Goal: Information Seeking & Learning: Learn about a topic

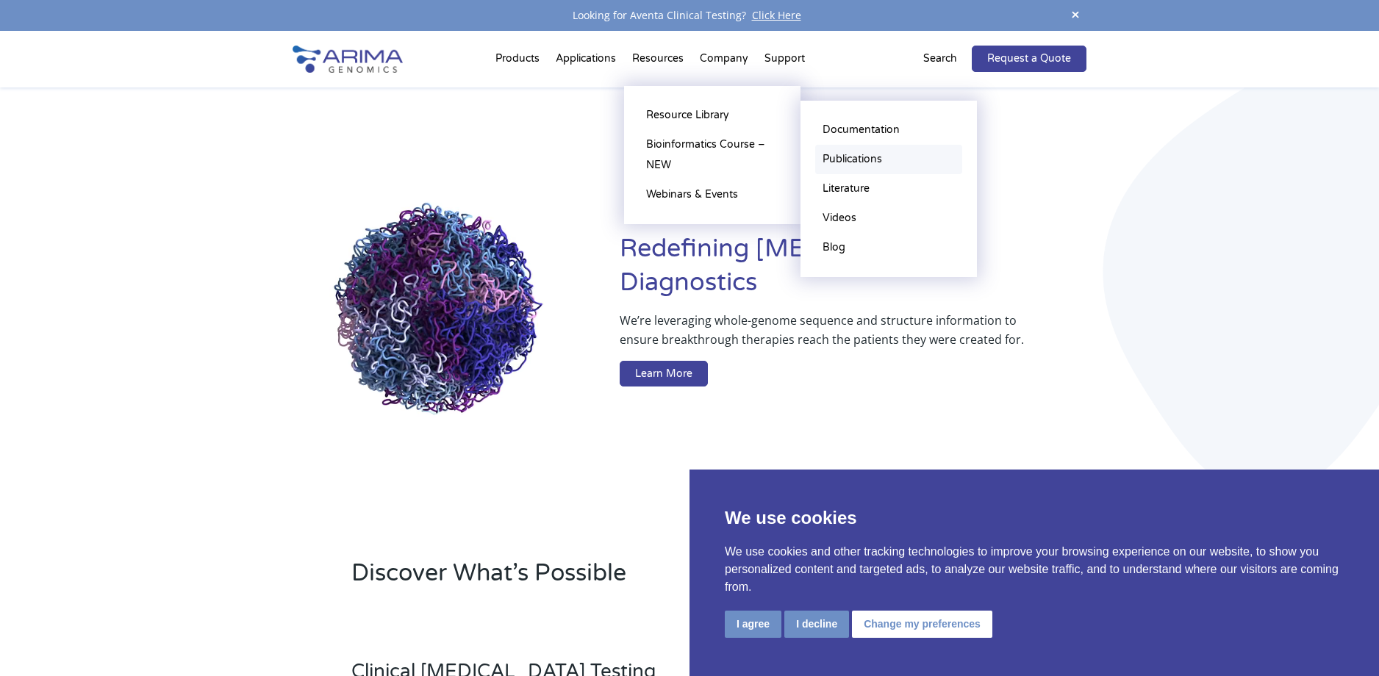
click at [859, 159] on link "Publications" at bounding box center [888, 159] width 147 height 29
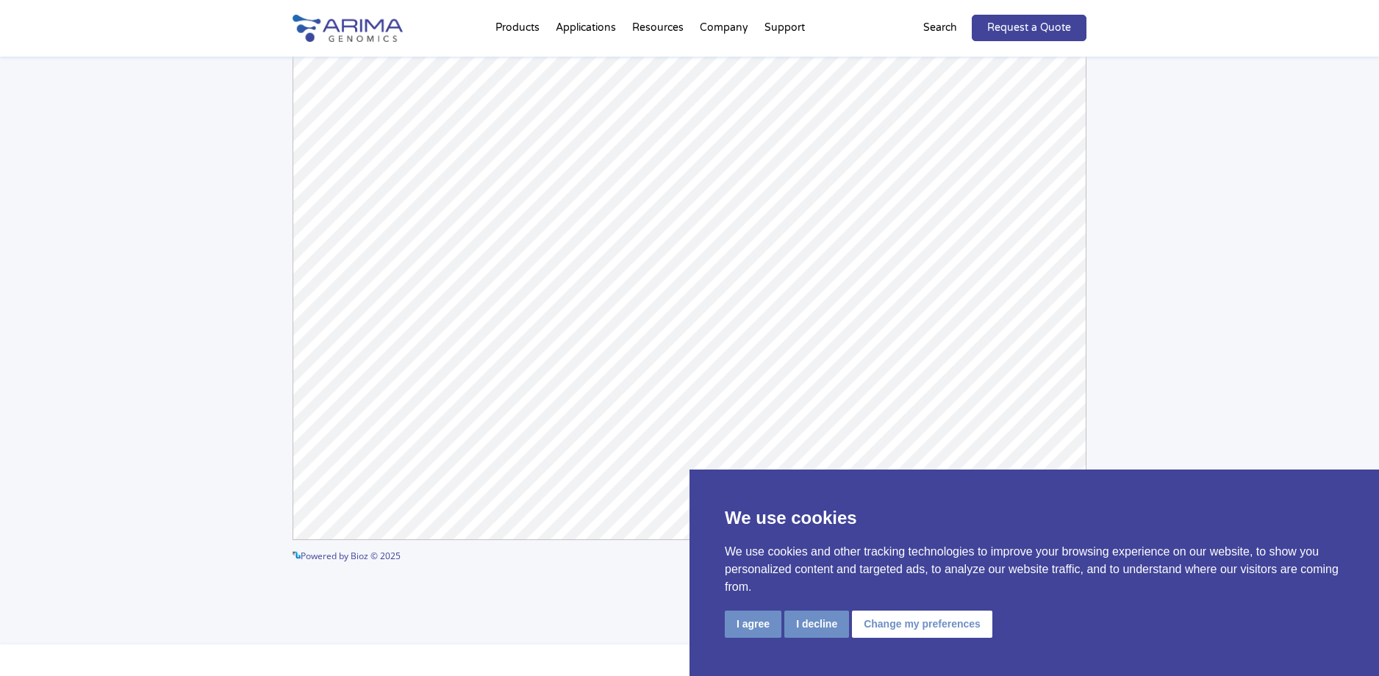
scroll to position [172, 0]
click at [752, 628] on button "I agree" at bounding box center [753, 624] width 57 height 27
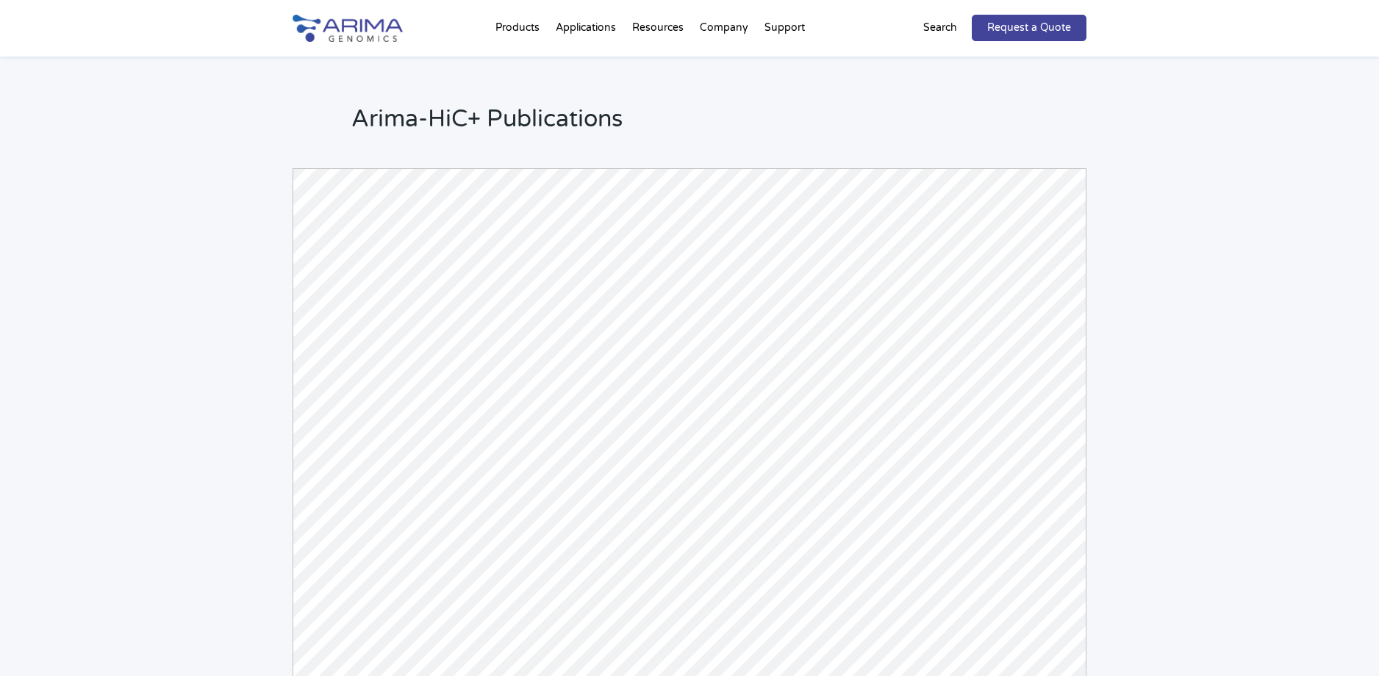
scroll to position [33, 0]
click at [662, 114] on h2 "Arima-HiC+ Publications" at bounding box center [718, 124] width 735 height 44
click at [667, 143] on h2 "Arima-HiC+ Publications" at bounding box center [718, 124] width 735 height 44
